Goal: Navigation & Orientation: Understand site structure

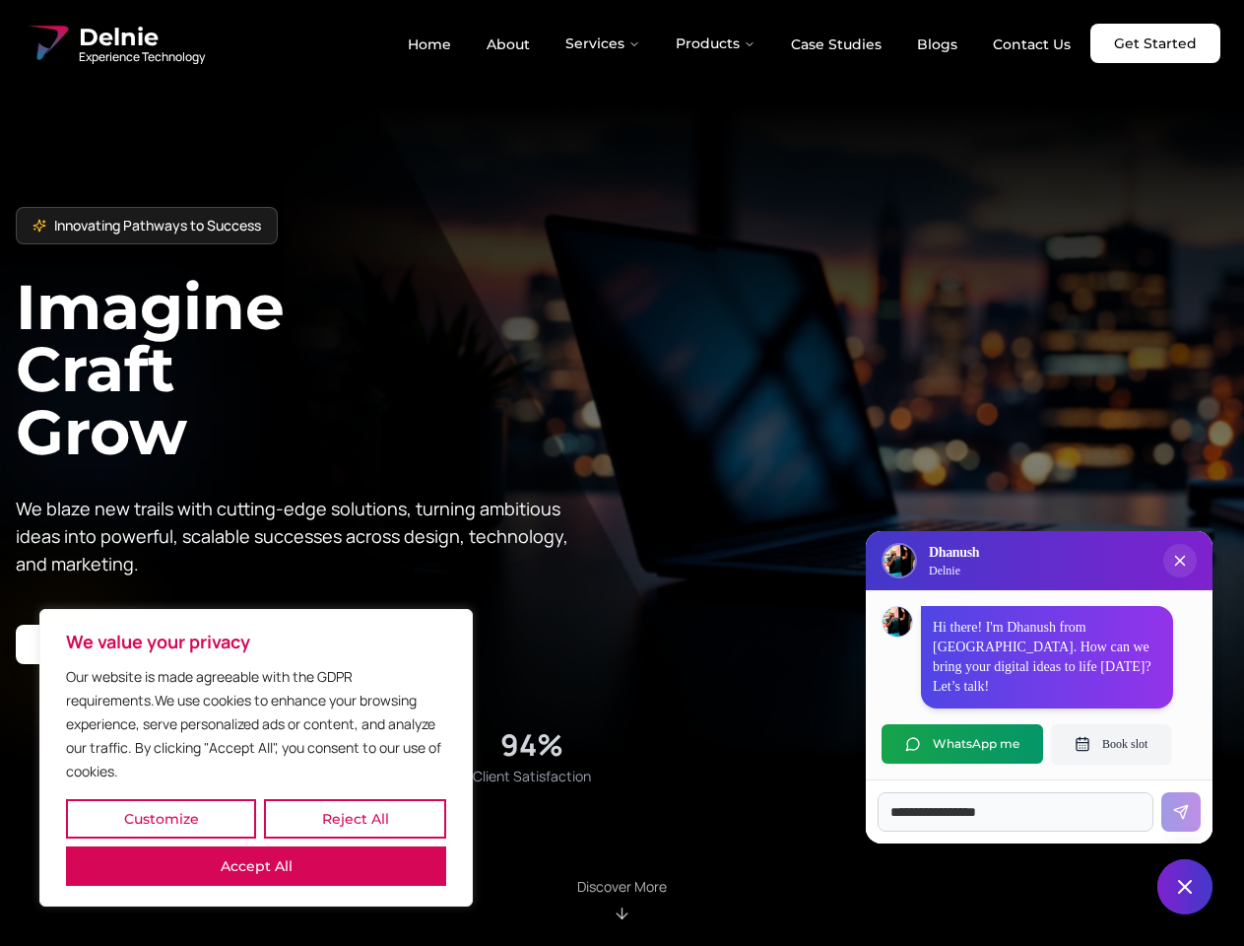
click at [161, 819] on button "Customize" at bounding box center [161, 818] width 190 height 39
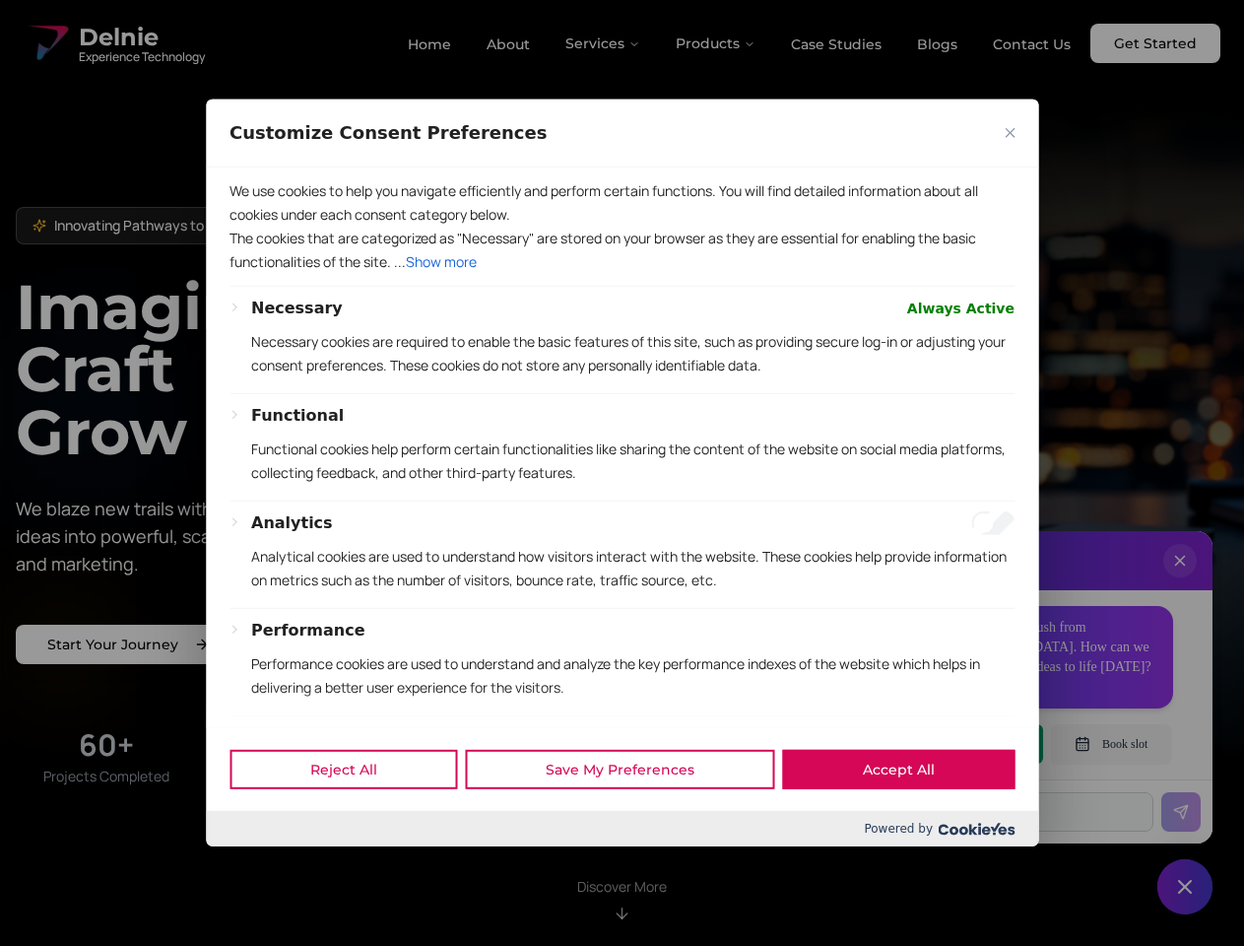
click at [355, 819] on div at bounding box center [622, 473] width 1244 height 946
click at [256, 227] on p "We use cookies to help you navigate efficiently and perform certain functions. …" at bounding box center [622, 202] width 785 height 47
click at [622, 274] on p "The cookies that are categorized as "Necessary" are stored on your browser as t…" at bounding box center [622, 250] width 785 height 47
click at [604, 43] on div at bounding box center [622, 473] width 1244 height 946
click at [716, 43] on div at bounding box center [622, 473] width 1244 height 946
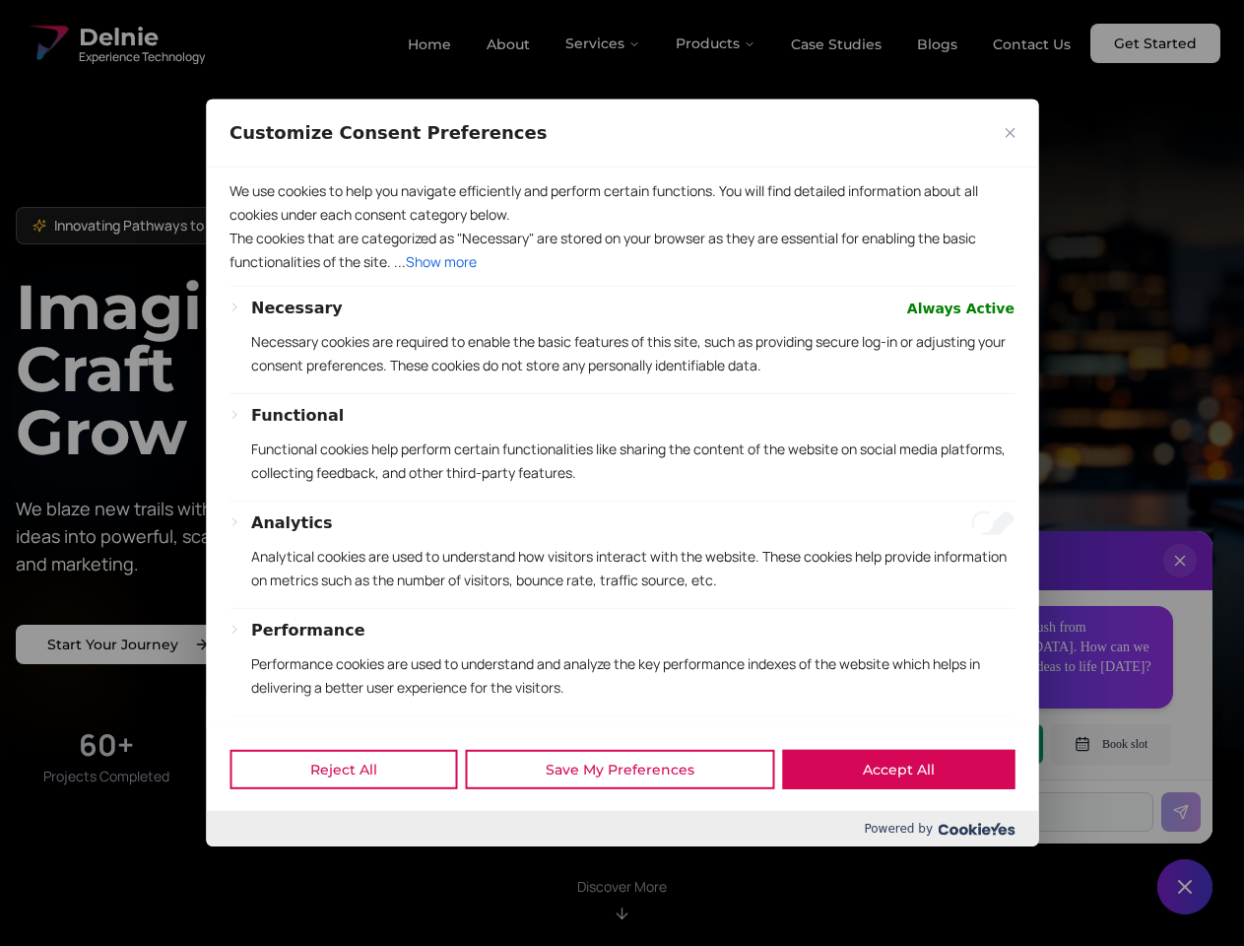
click at [1180, 580] on div at bounding box center [622, 473] width 1244 height 946
click at [963, 744] on div "Reject All Save My Preferences Accept All" at bounding box center [622, 769] width 832 height 84
click at [1111, 744] on div at bounding box center [622, 473] width 1244 height 946
click at [1185, 887] on div at bounding box center [622, 473] width 1244 height 946
